Goal: Task Accomplishment & Management: Manage account settings

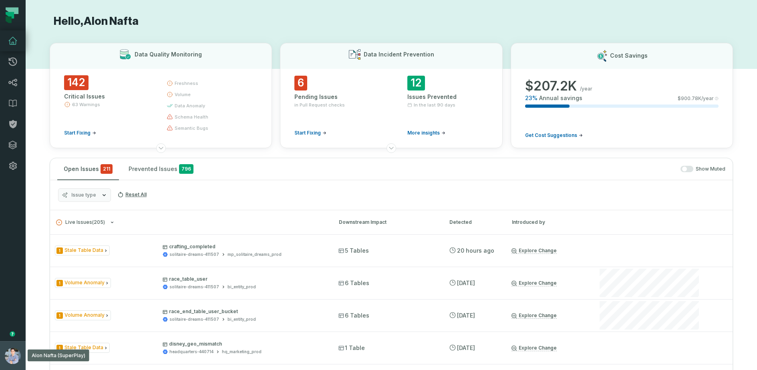
click at [10, 350] on img "button" at bounding box center [13, 356] width 16 height 16
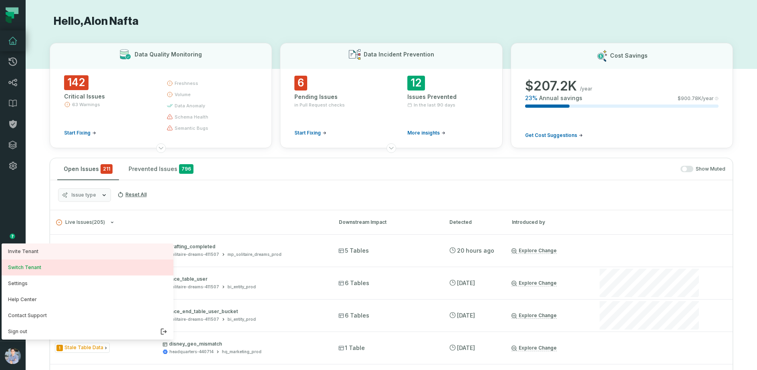
click at [36, 266] on button "Switch Tenant" at bounding box center [88, 268] width 172 height 16
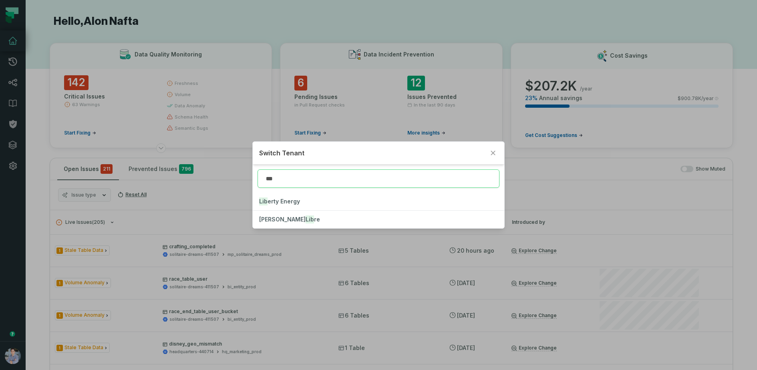
type input "****"
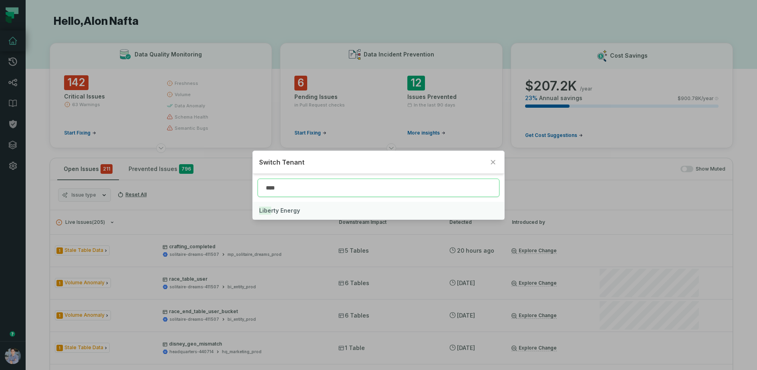
click at [300, 209] on button "Libe rty Energy" at bounding box center [379, 211] width 252 height 18
